Goal: Transaction & Acquisition: Purchase product/service

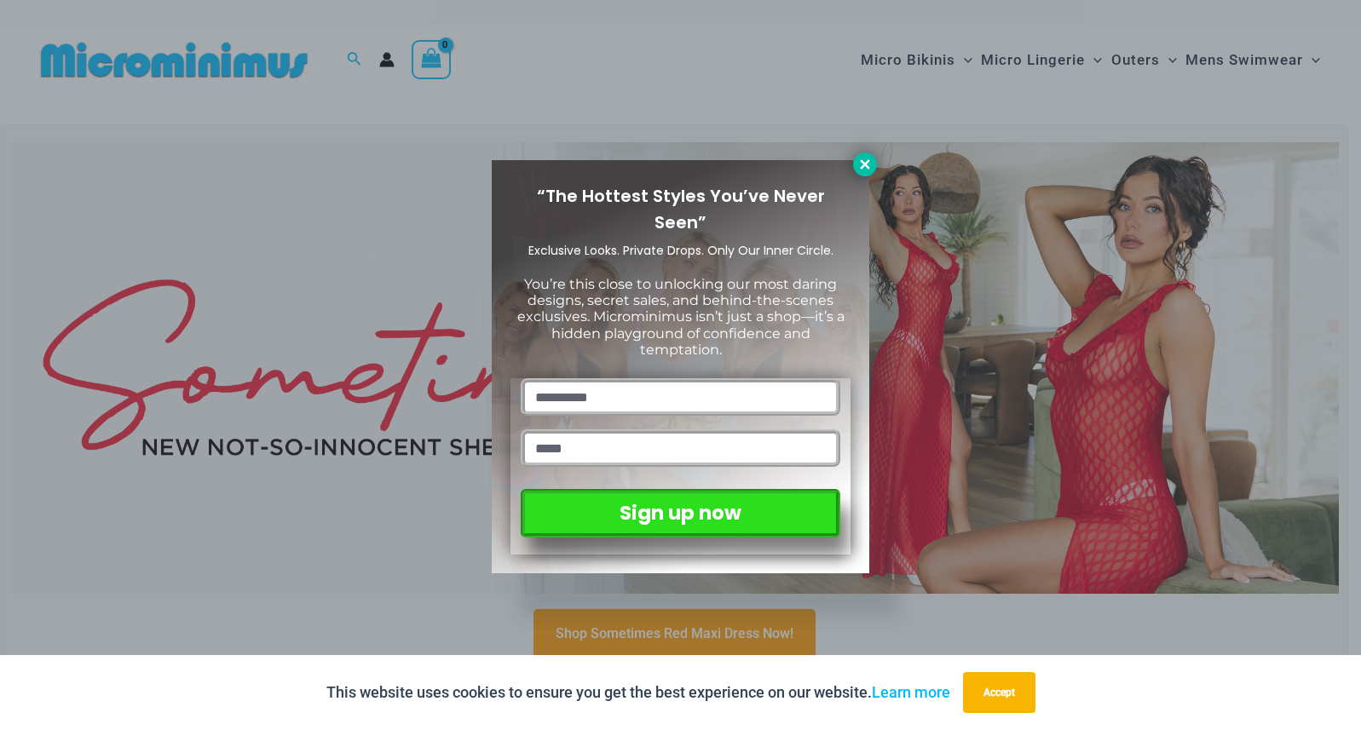
click at [868, 164] on icon at bounding box center [864, 164] width 15 height 15
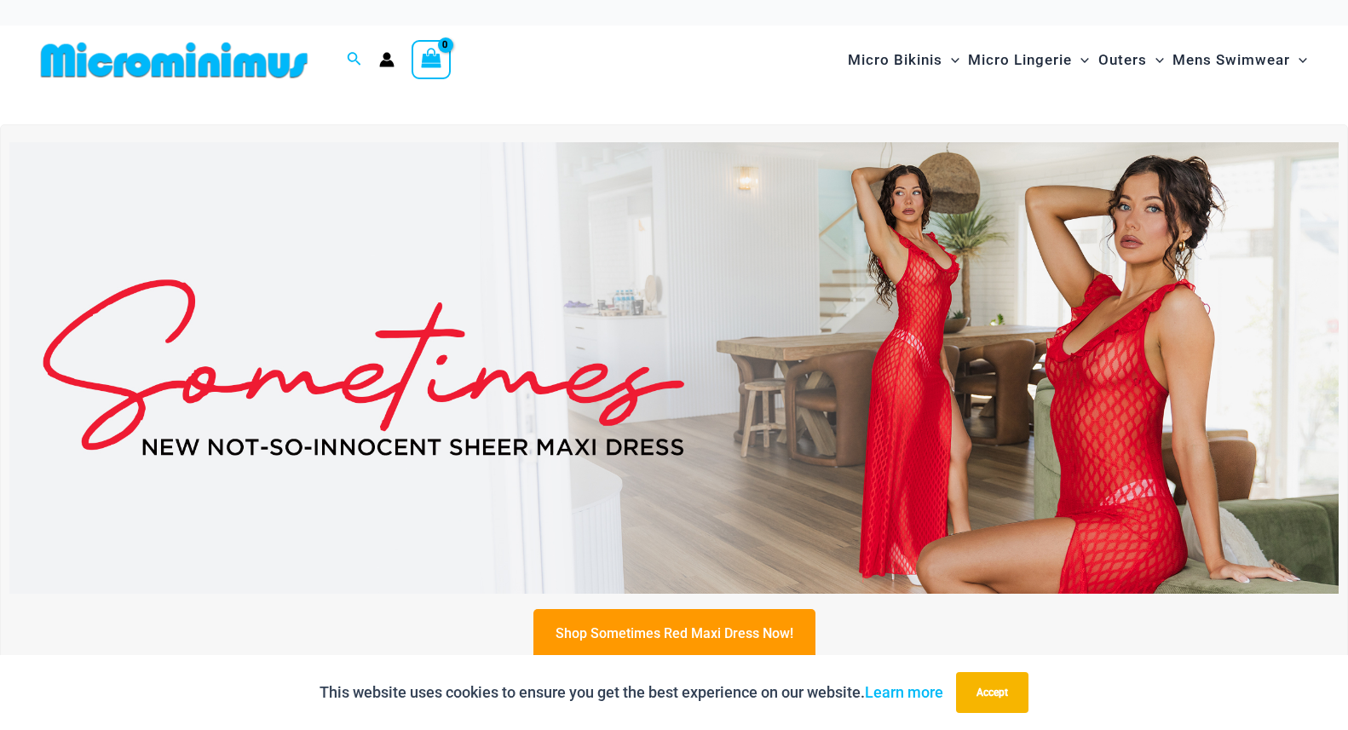
click at [785, 315] on img at bounding box center [673, 368] width 1329 height 452
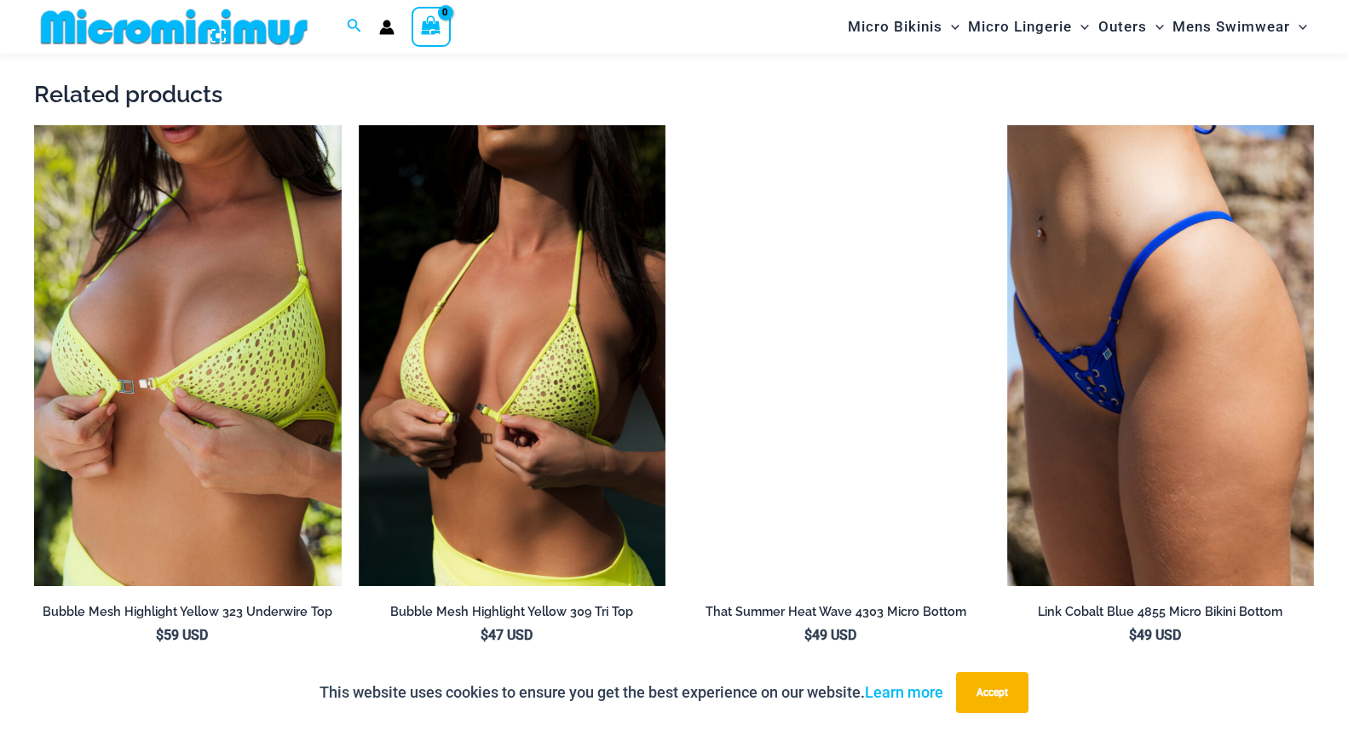
scroll to position [2051, 0]
